Goal: Check status: Check status

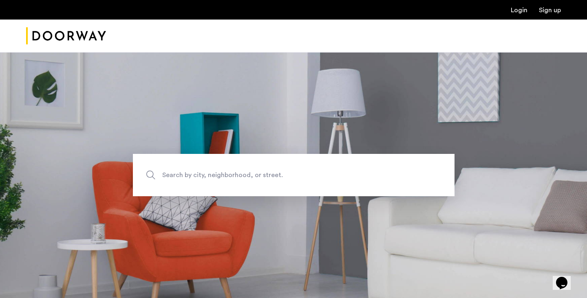
click at [518, 15] on div "Login Sign up" at bounding box center [293, 10] width 587 height 20
click at [518, 9] on link "Login" at bounding box center [519, 10] width 17 height 7
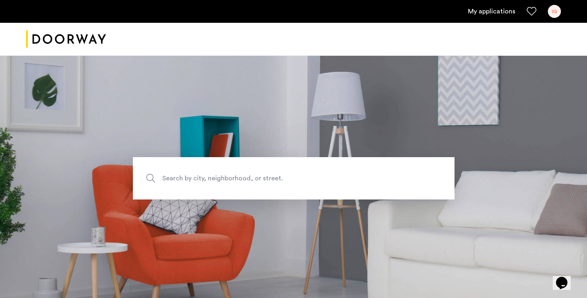
click at [500, 7] on link "My applications" at bounding box center [491, 12] width 47 height 10
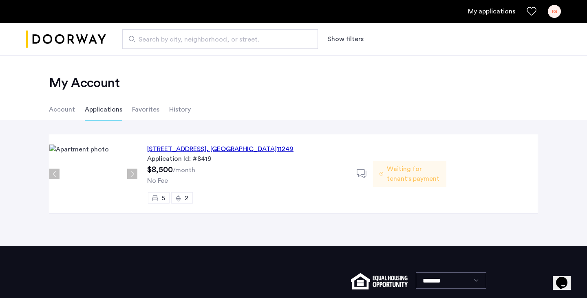
click at [185, 147] on div "95 South 2nd Street, Unit 1L, Brooklyn , NY 11249" at bounding box center [220, 149] width 146 height 10
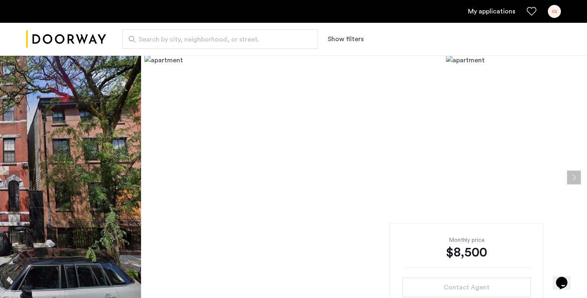
scroll to position [-1, 0]
